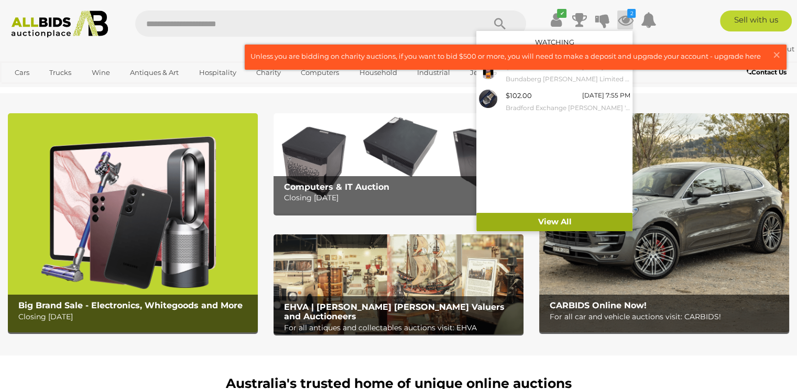
click at [515, 218] on link "View All" at bounding box center [554, 222] width 156 height 18
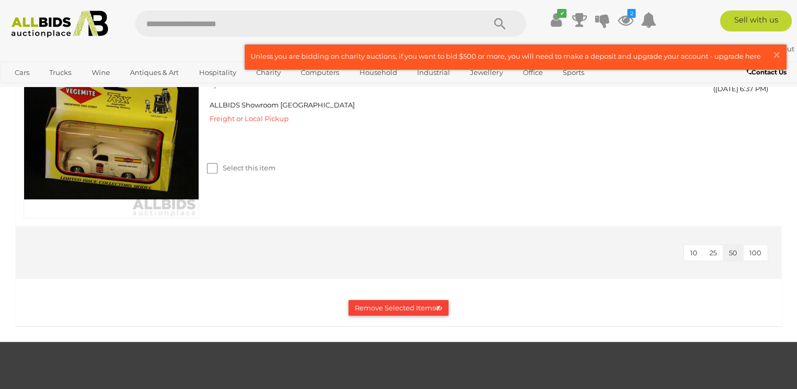
scroll to position [859, 0]
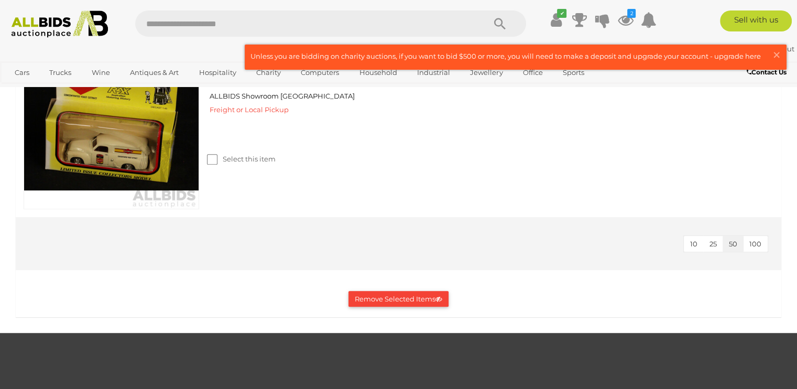
click at [49, 23] on img at bounding box center [60, 23] width 108 height 27
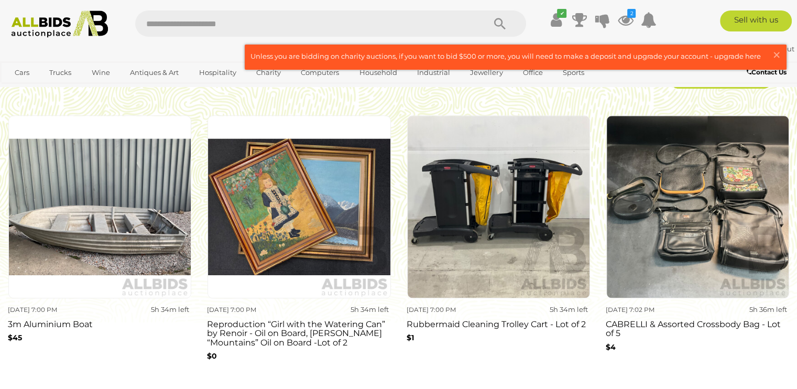
scroll to position [914, 0]
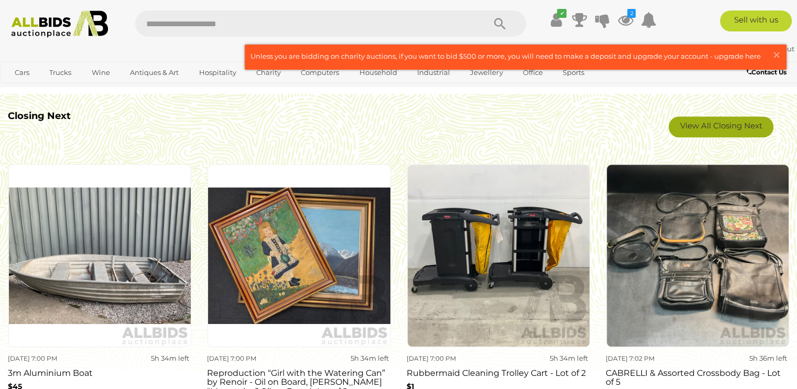
click at [708, 128] on link "View All Closing Next" at bounding box center [720, 126] width 105 height 21
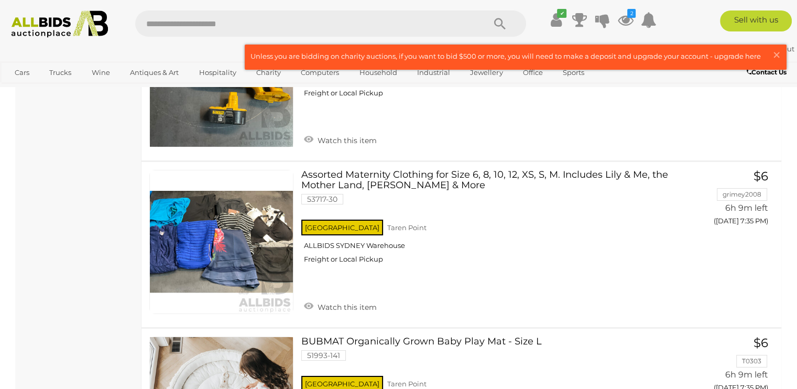
scroll to position [3630, 0]
